Goal: Task Accomplishment & Management: Complete application form

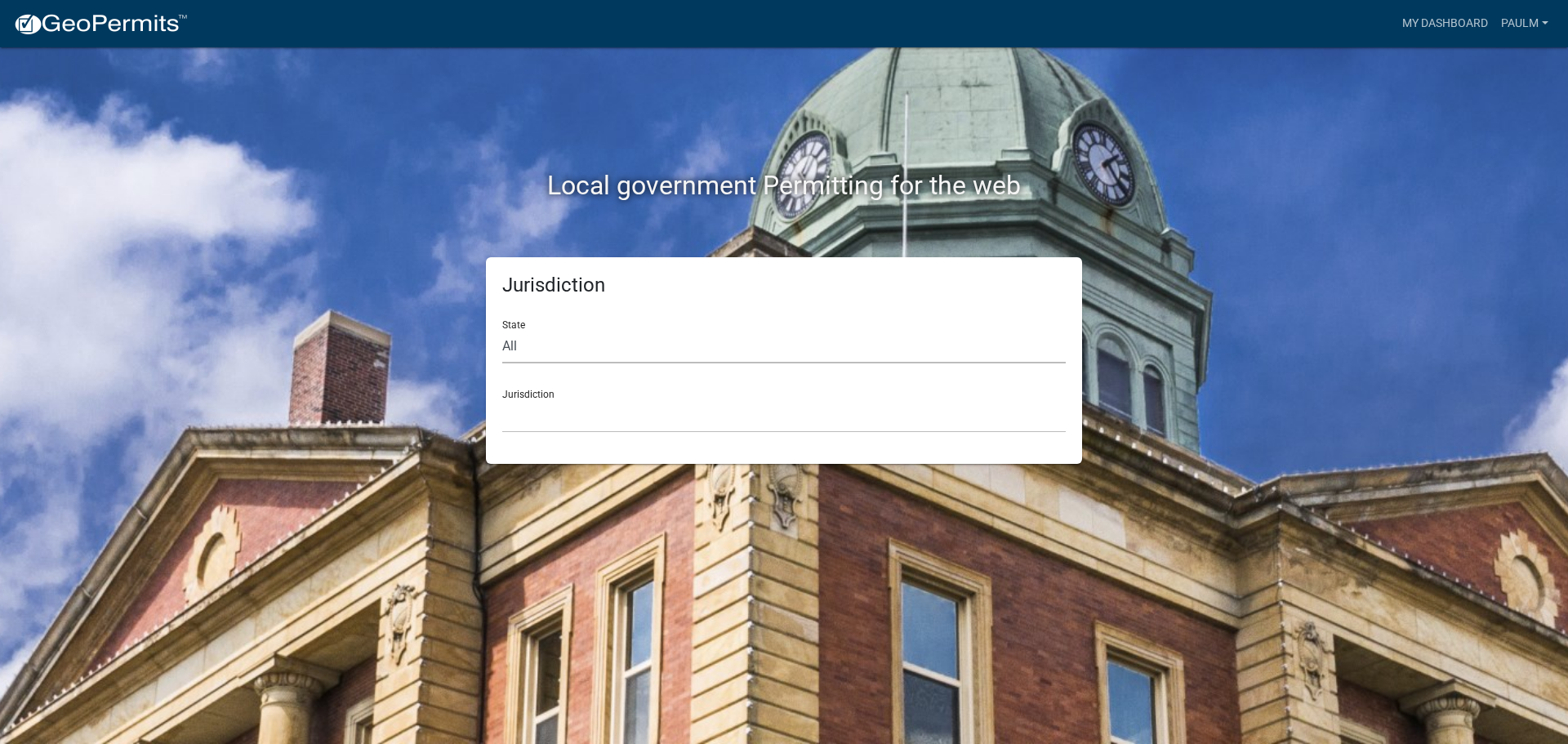
click at [519, 347] on select "All [US_STATE] [US_STATE] [US_STATE] [US_STATE] [US_STATE] [US_STATE] [US_STATE…" at bounding box center [784, 346] width 564 height 33
select select "[US_STATE]"
click at [502, 330] on select "All [US_STATE] [US_STATE] [US_STATE] [US_STATE] [US_STATE] [US_STATE] [US_STATE…" at bounding box center [784, 346] width 564 height 33
click at [537, 406] on select "[GEOGRAPHIC_DATA], [US_STATE][PERSON_NAME][GEOGRAPHIC_DATA], [US_STATE][PERSON_…" at bounding box center [784, 416] width 564 height 33
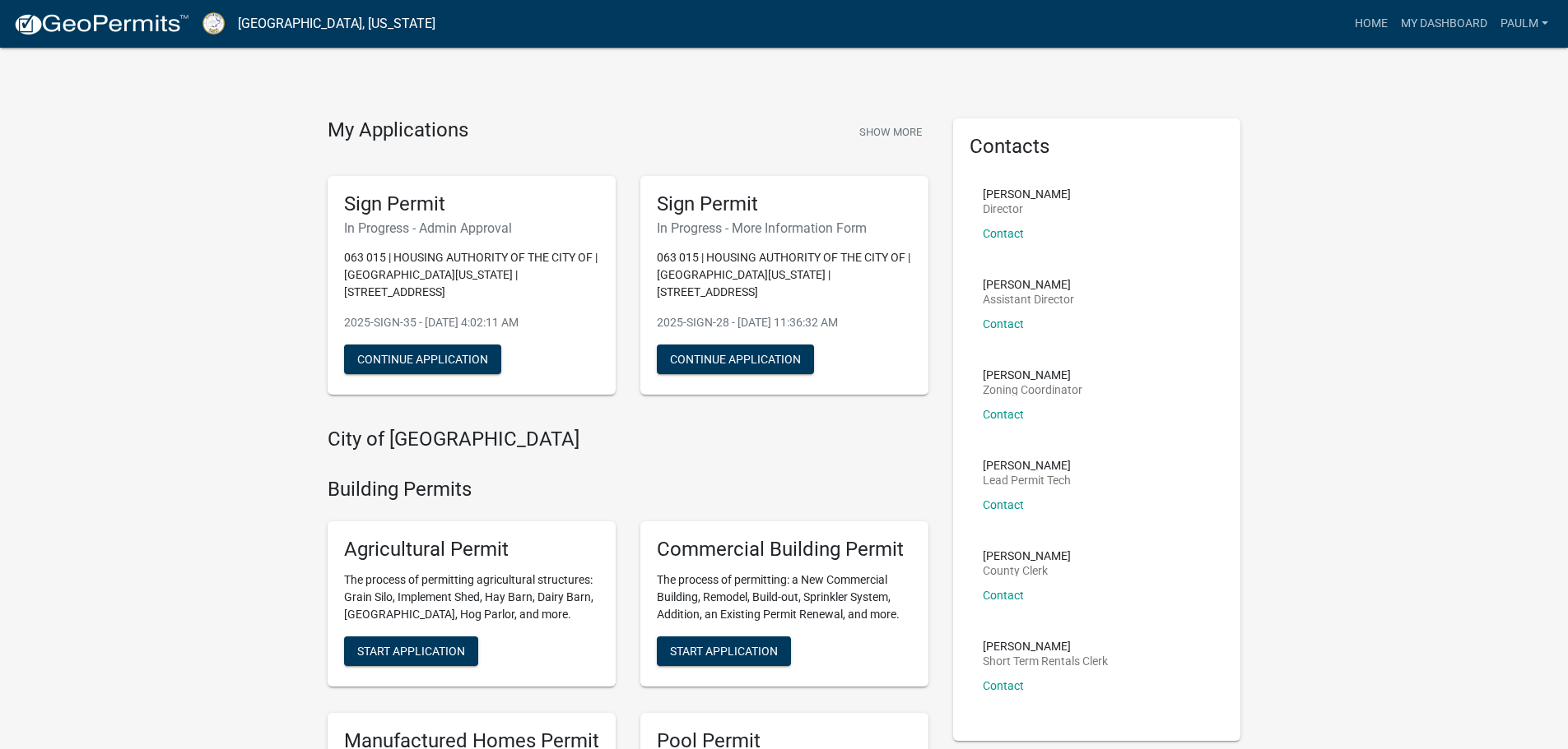
click at [397, 208] on h5 "Sign Permit" at bounding box center [471, 204] width 255 height 24
click at [395, 223] on h6 "In Progress - Admin Approval" at bounding box center [471, 229] width 255 height 16
click at [365, 344] on button "Continue Application" at bounding box center [422, 359] width 157 height 30
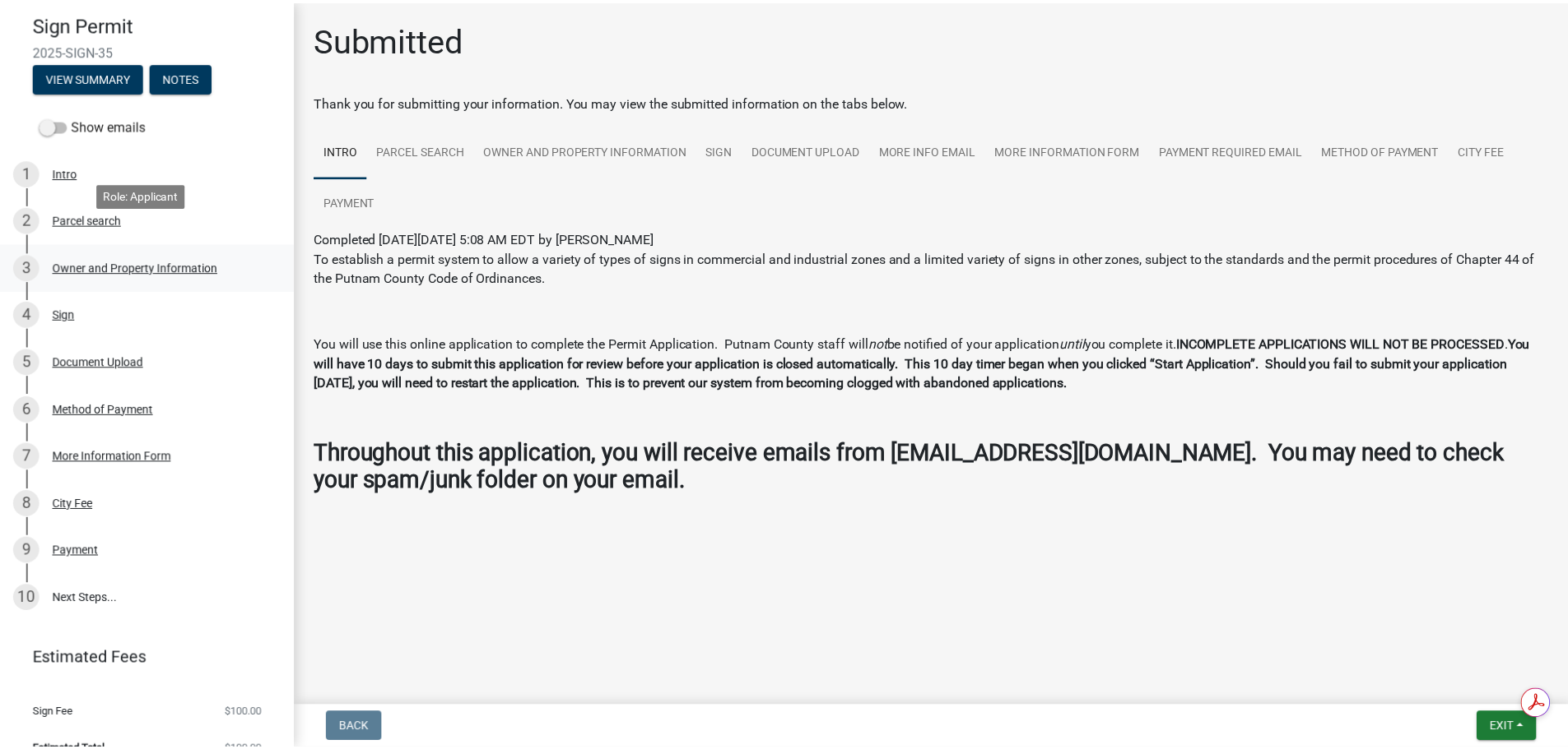
scroll to position [155, 0]
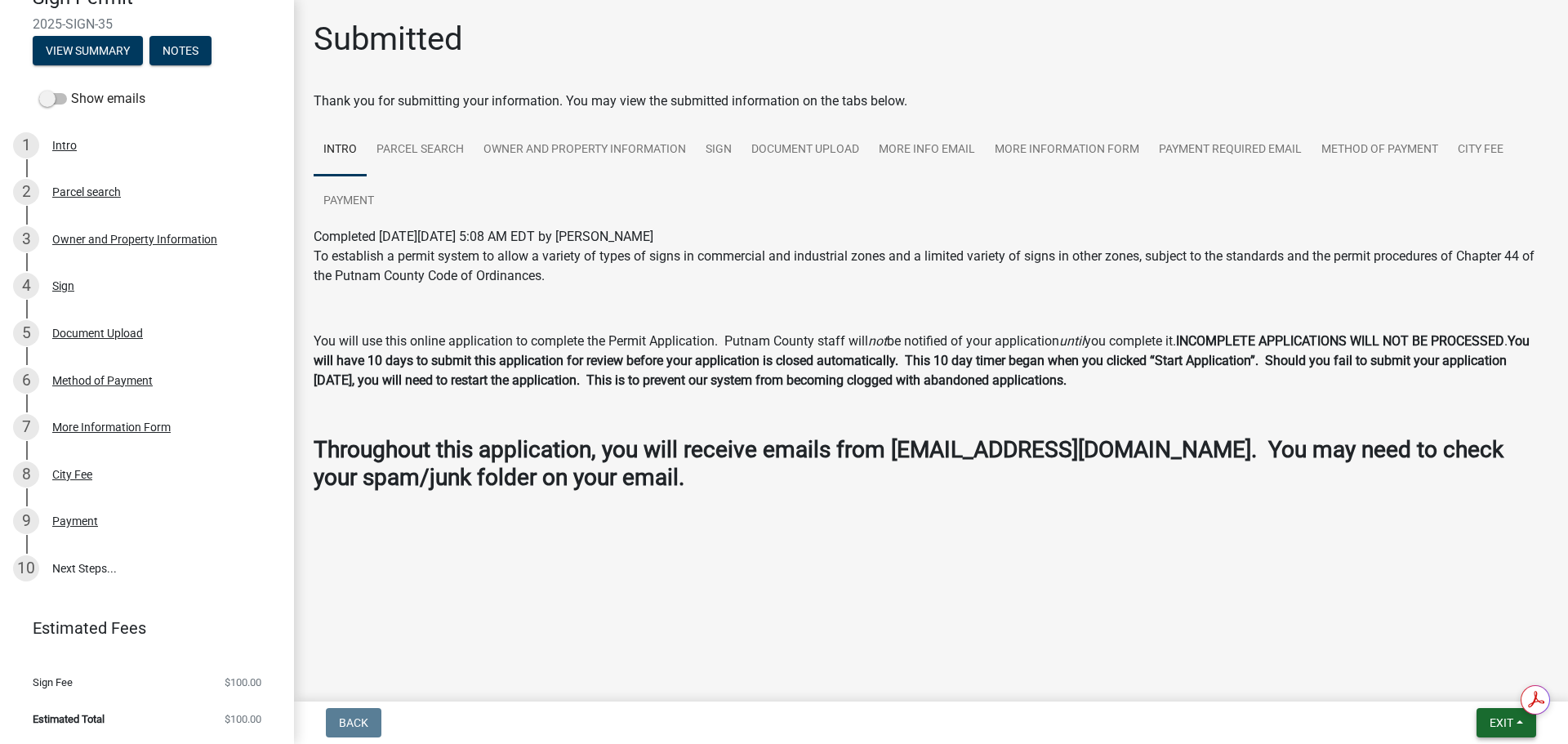
click at [1490, 722] on span "Exit" at bounding box center [1501, 722] width 23 height 13
click at [1446, 681] on button "Save & Exit" at bounding box center [1471, 680] width 130 height 39
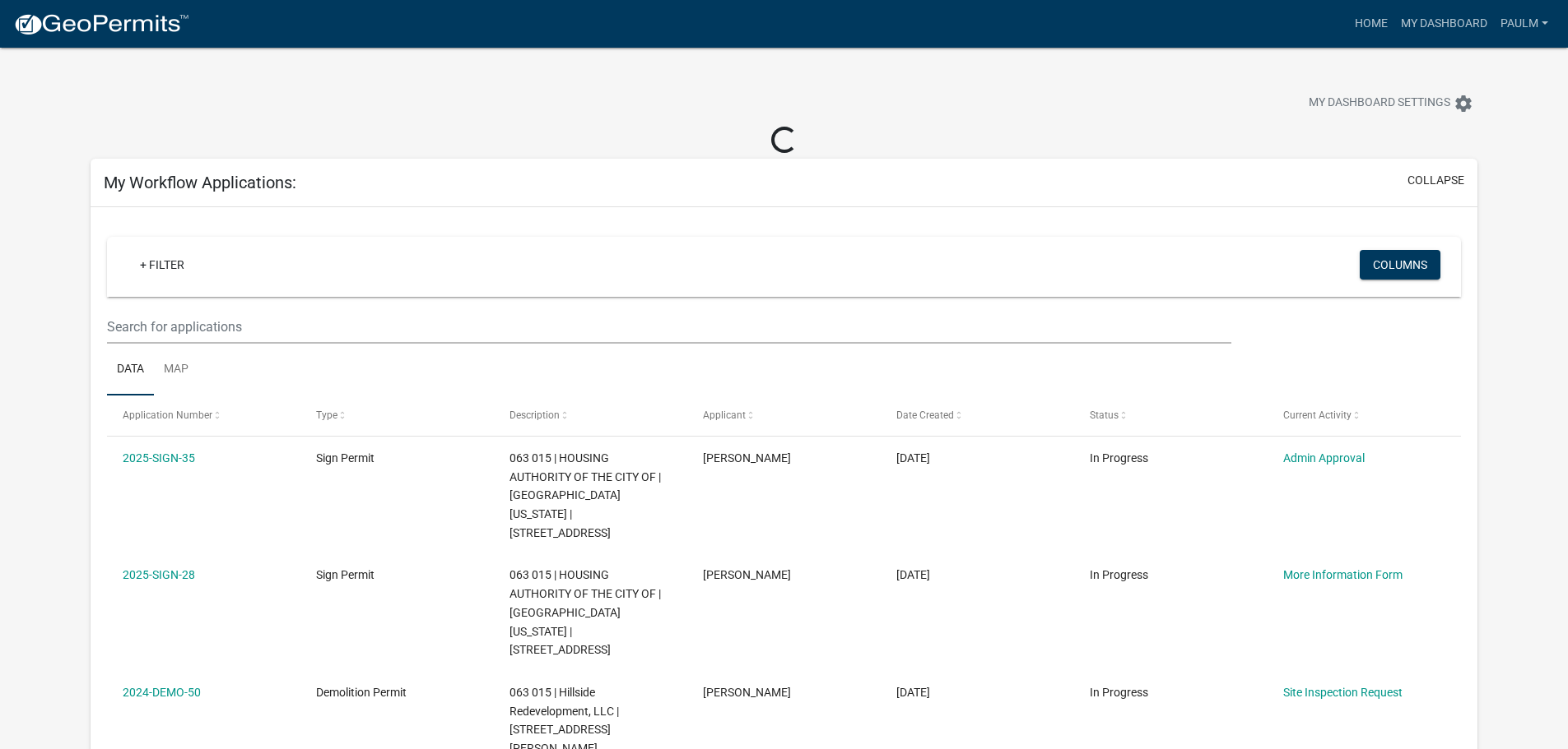
scroll to position [82, 0]
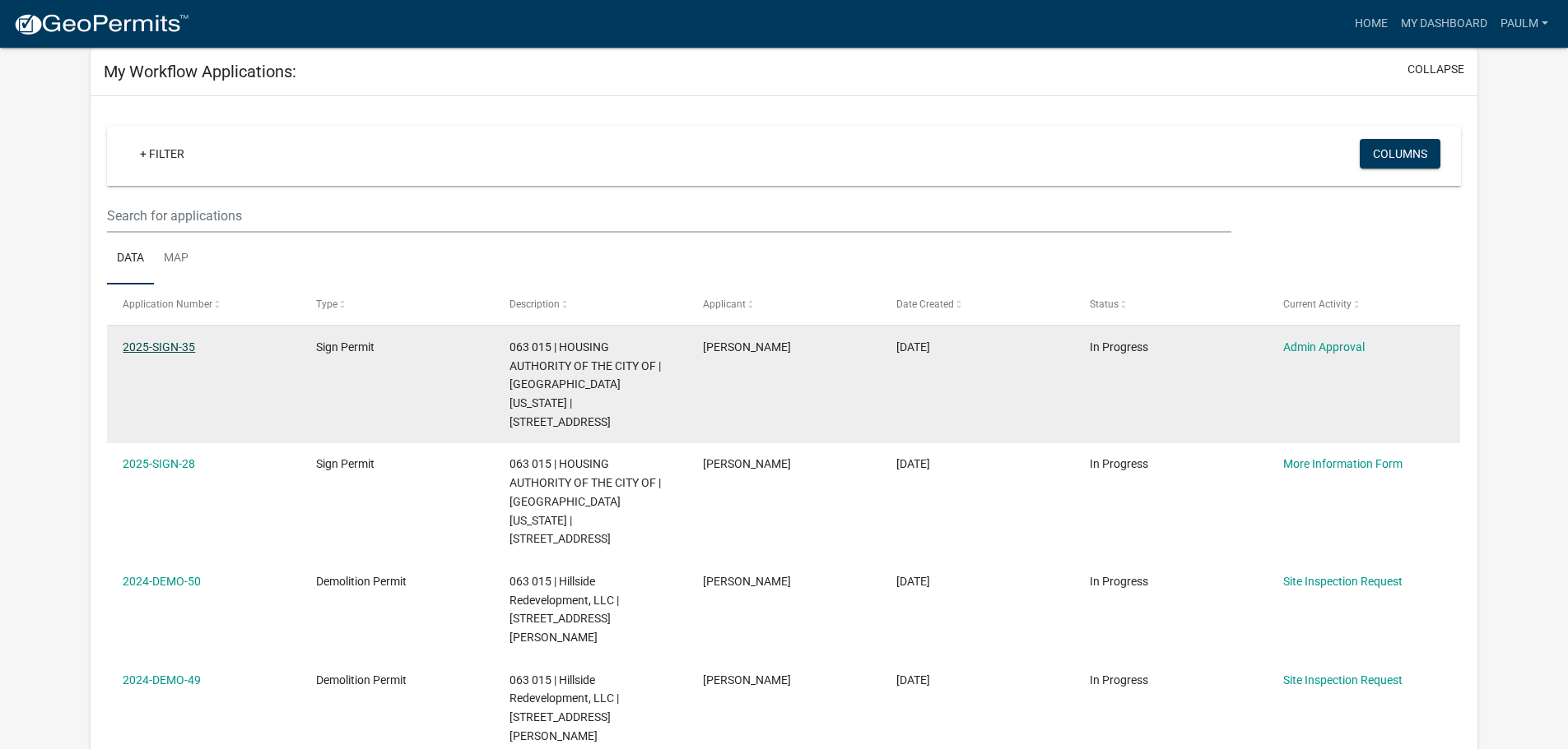
click at [174, 347] on link "2025-SIGN-35" at bounding box center [159, 347] width 73 height 13
